Goal: Task Accomplishment & Management: Manage account settings

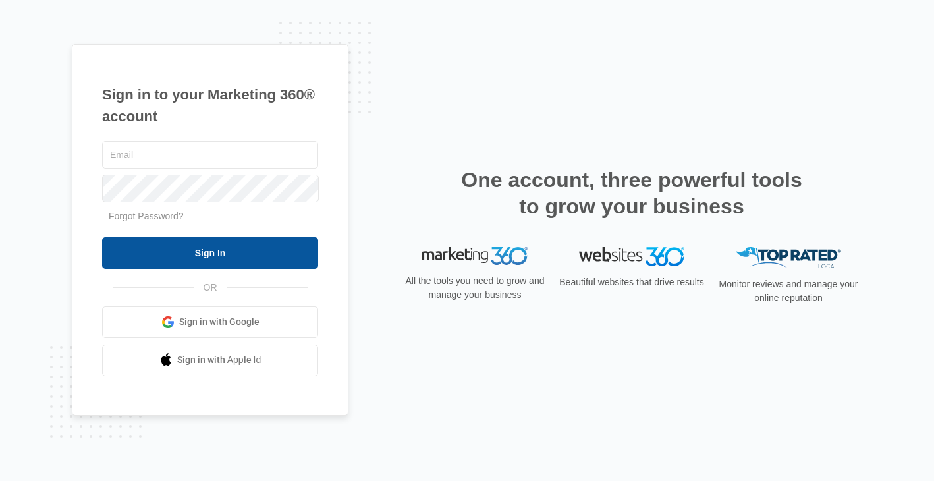
type input "[EMAIL_ADDRESS][PERSON_NAME][DOMAIN_NAME]"
click at [204, 250] on input "Sign In" at bounding box center [210, 253] width 216 height 32
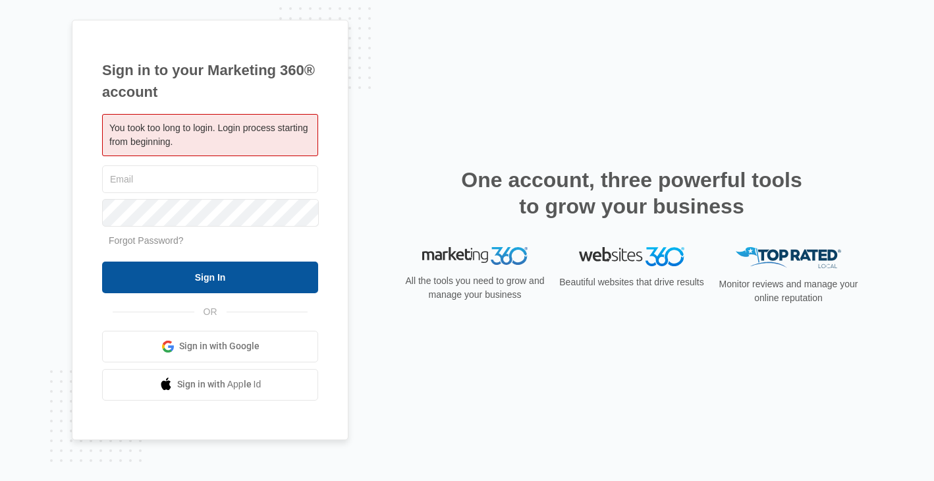
type input "[EMAIL_ADDRESS][PERSON_NAME][DOMAIN_NAME]"
click at [217, 269] on input "Sign In" at bounding box center [210, 278] width 216 height 32
